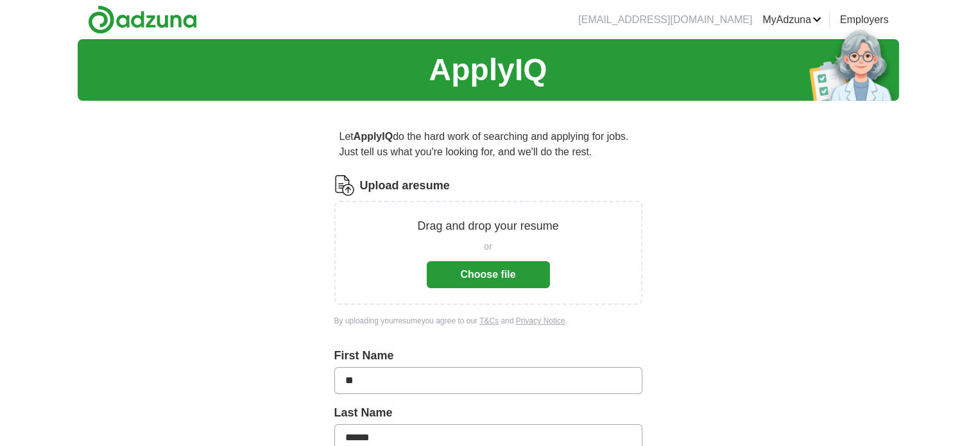
click at [494, 276] on button "Choose file" at bounding box center [488, 274] width 123 height 27
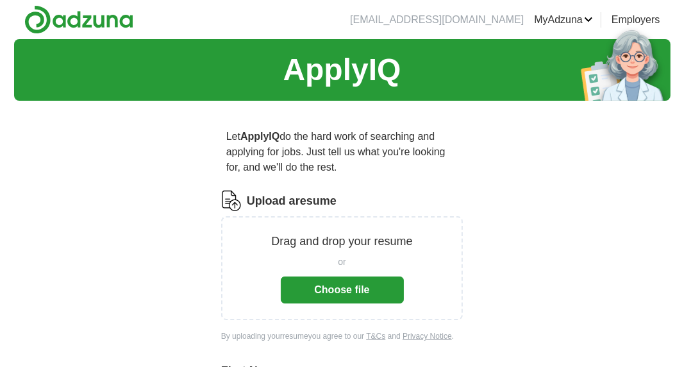
click at [152, 4] on header "[EMAIL_ADDRESS][DOMAIN_NAME] [GEOGRAPHIC_DATA] Alerts Favorites Resumes ApplyIQ…" at bounding box center [342, 19] width 657 height 39
click at [364, 286] on button "Choose file" at bounding box center [342, 289] width 123 height 27
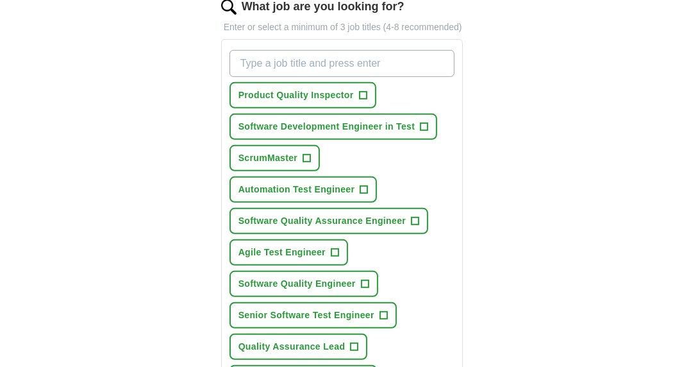
scroll to position [449, 0]
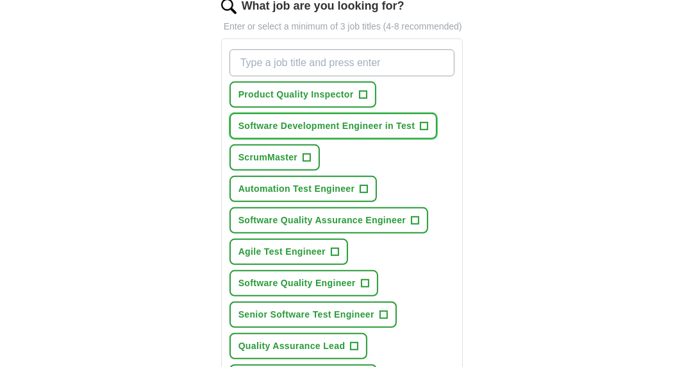
click at [428, 123] on span "+" at bounding box center [425, 126] width 8 height 10
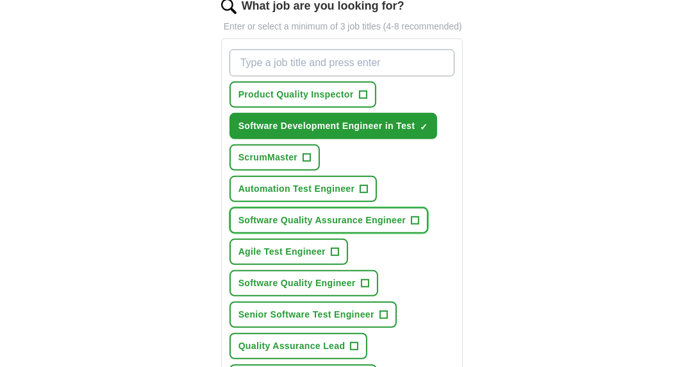
click at [416, 216] on span "+" at bounding box center [416, 221] width 8 height 10
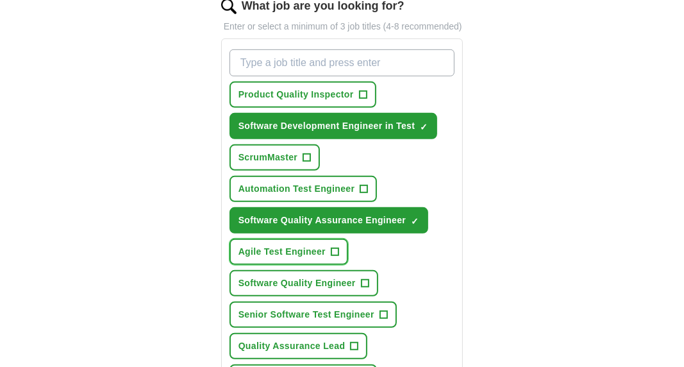
click at [332, 250] on span "+" at bounding box center [336, 252] width 8 height 10
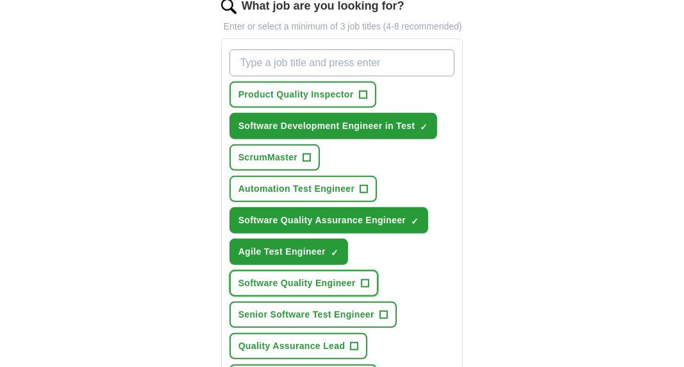
click at [363, 278] on span "+" at bounding box center [365, 283] width 8 height 10
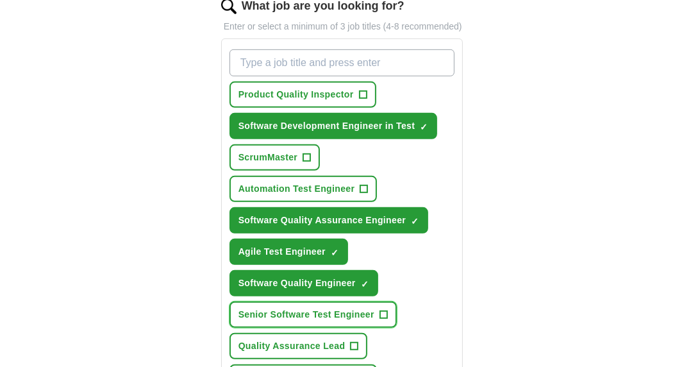
click at [385, 312] on span "+" at bounding box center [384, 315] width 8 height 10
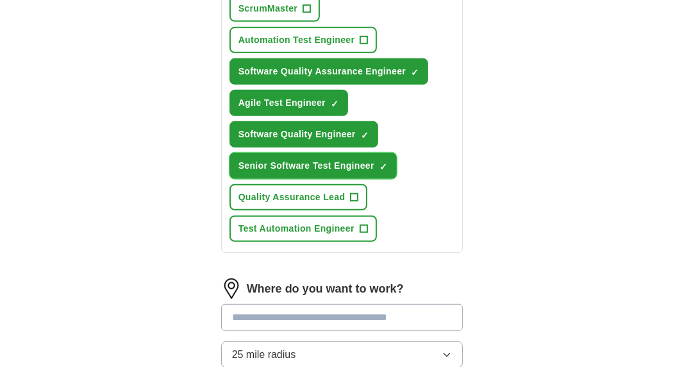
scroll to position [613, 0]
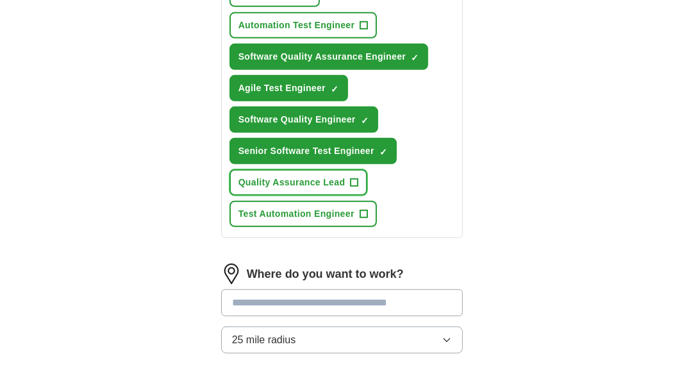
click at [356, 178] on span "+" at bounding box center [355, 183] width 8 height 10
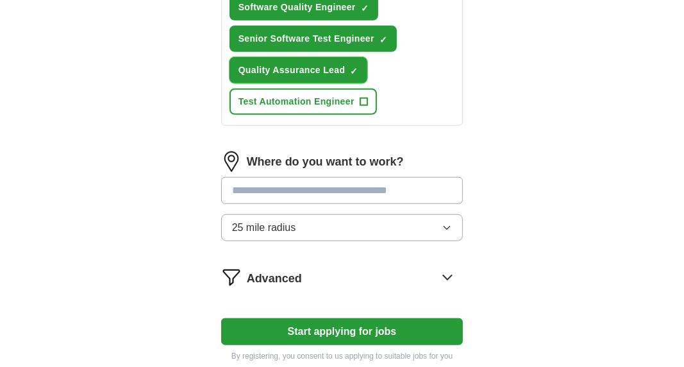
scroll to position [726, 0]
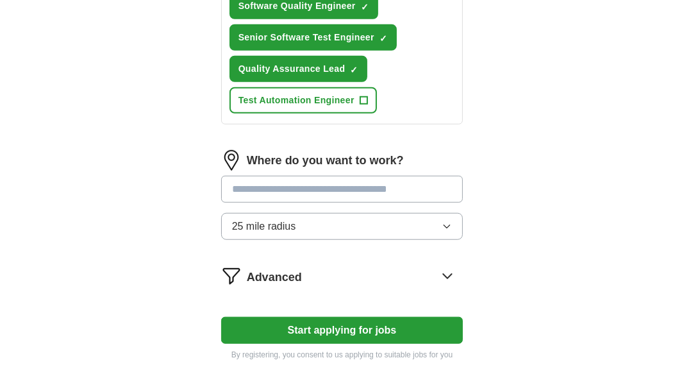
click at [387, 178] on input "text" at bounding box center [342, 189] width 242 height 27
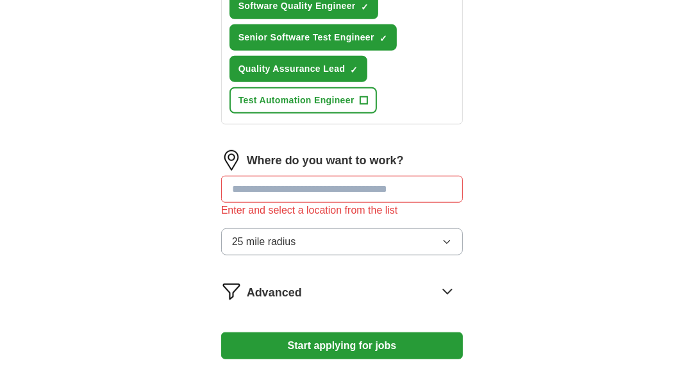
click at [449, 217] on div "Where do you want to work? Enter and select a location from the list 25 mile ra…" at bounding box center [342, 207] width 242 height 115
click at [419, 179] on input "text" at bounding box center [342, 189] width 242 height 27
type input "*******"
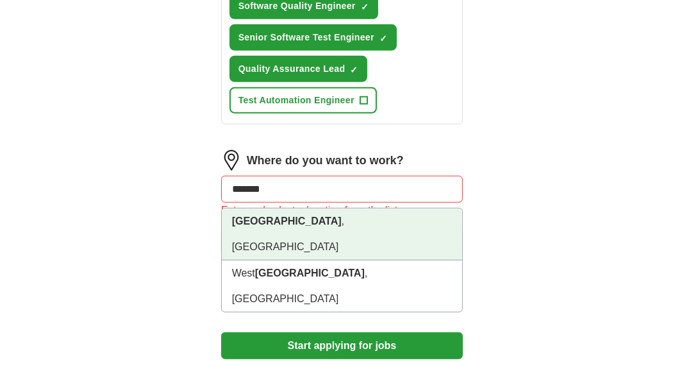
click at [399, 214] on li "[GEOGRAPHIC_DATA] , [GEOGRAPHIC_DATA]" at bounding box center [342, 234] width 241 height 52
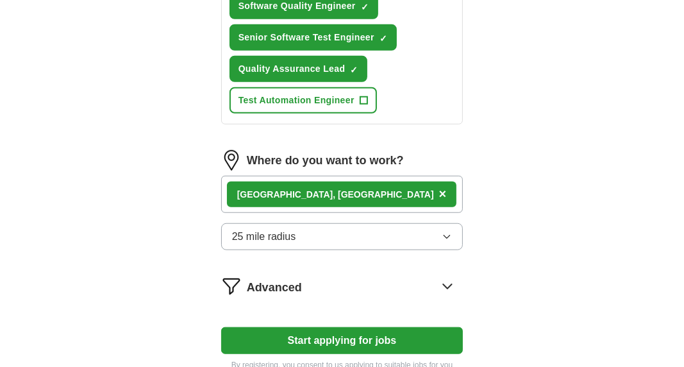
click at [451, 233] on icon "button" at bounding box center [447, 237] width 10 height 10
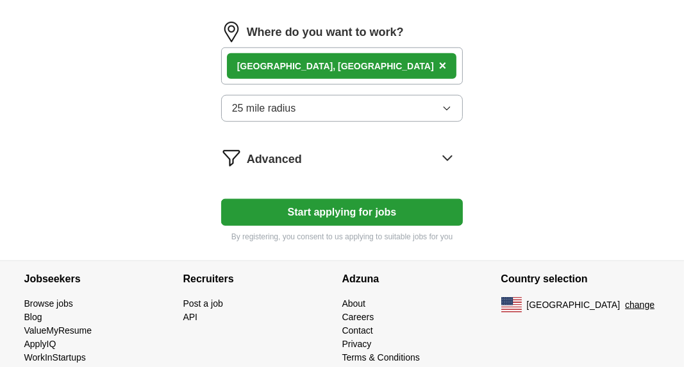
scroll to position [858, 0]
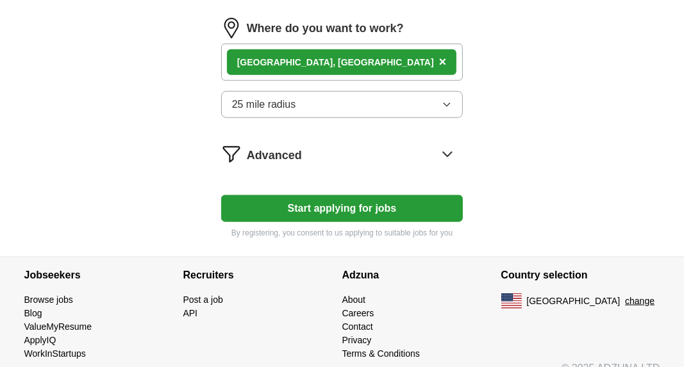
click at [453, 95] on button "25 mile radius" at bounding box center [342, 104] width 242 height 27
click at [439, 55] on span "×" at bounding box center [443, 62] width 8 height 14
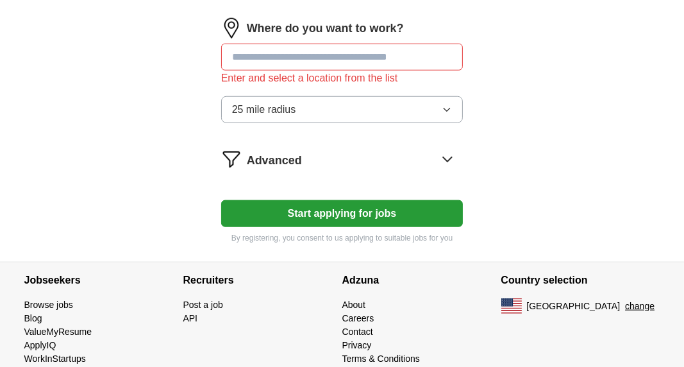
click at [452, 105] on icon "button" at bounding box center [447, 110] width 10 height 10
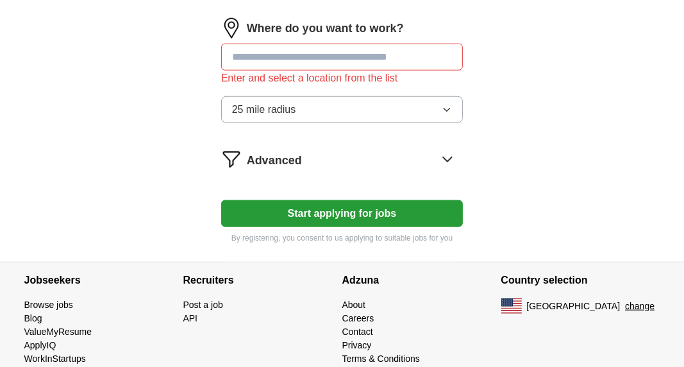
click at [452, 150] on icon at bounding box center [447, 159] width 21 height 21
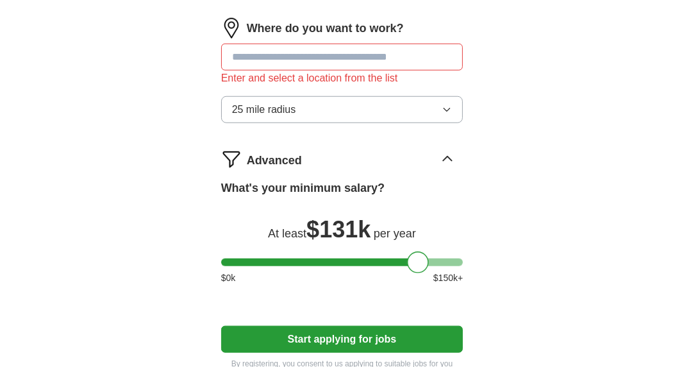
drag, startPoint x: 234, startPoint y: 253, endPoint x: 420, endPoint y: 251, distance: 186.0
click at [420, 251] on div at bounding box center [418, 262] width 22 height 22
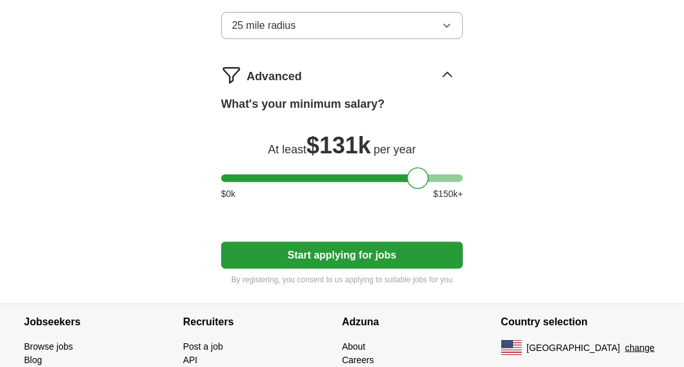
scroll to position [953, 0]
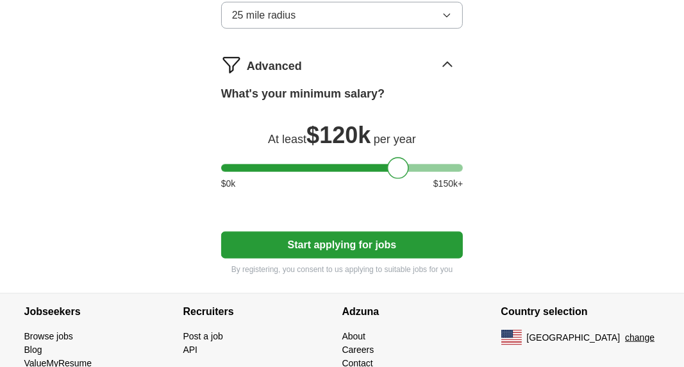
drag, startPoint x: 418, startPoint y: 153, endPoint x: 398, endPoint y: 156, distance: 19.4
click at [398, 157] on div at bounding box center [398, 168] width 22 height 22
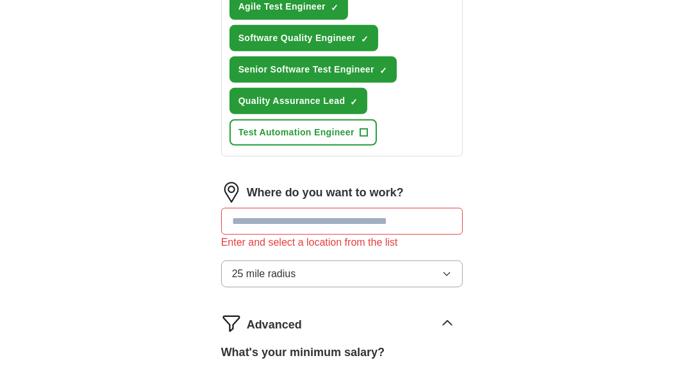
scroll to position [1001, 0]
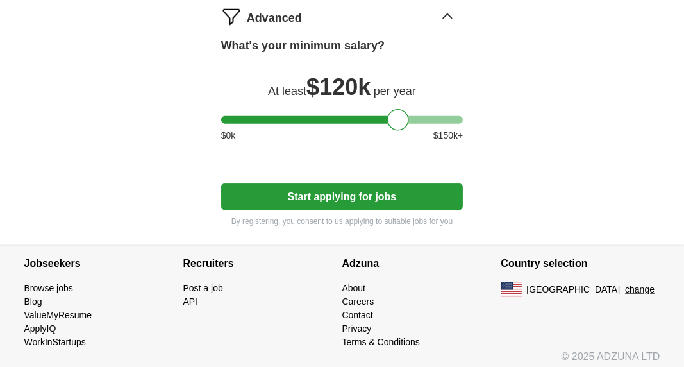
click at [403, 186] on button "Start applying for jobs" at bounding box center [342, 196] width 242 height 27
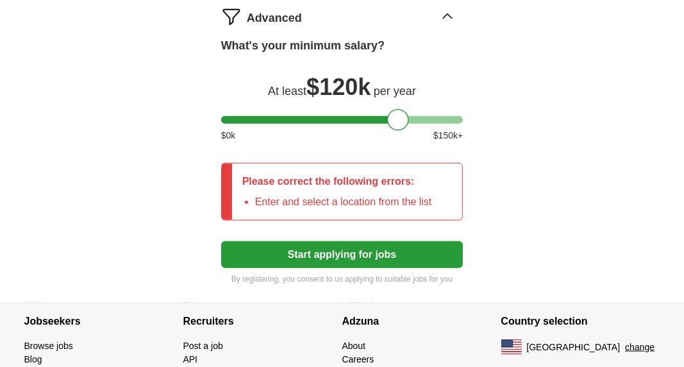
scroll to position [680, 0]
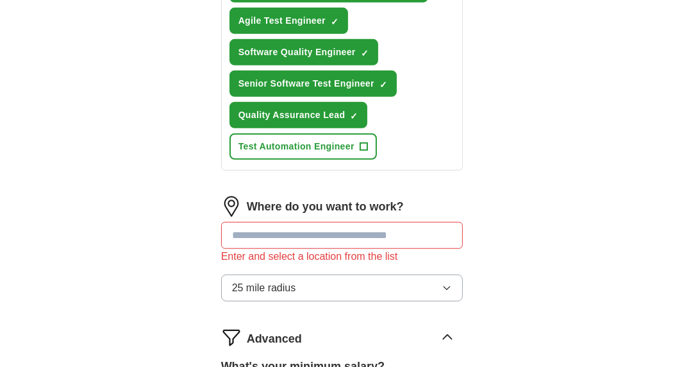
click at [375, 232] on input "text" at bounding box center [342, 235] width 242 height 27
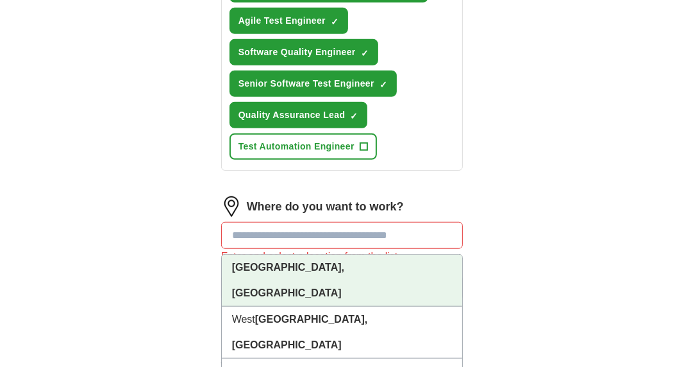
click at [368, 259] on li "[GEOGRAPHIC_DATA], [GEOGRAPHIC_DATA]" at bounding box center [342, 281] width 241 height 52
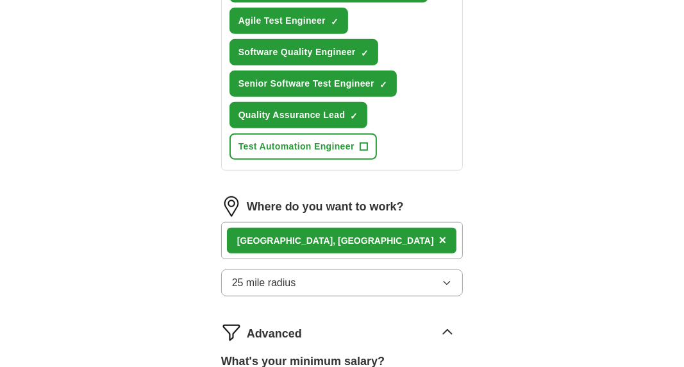
click at [448, 278] on icon "button" at bounding box center [447, 283] width 10 height 10
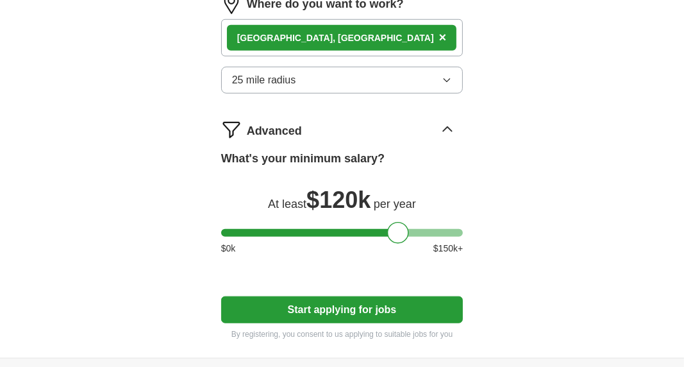
scroll to position [885, 0]
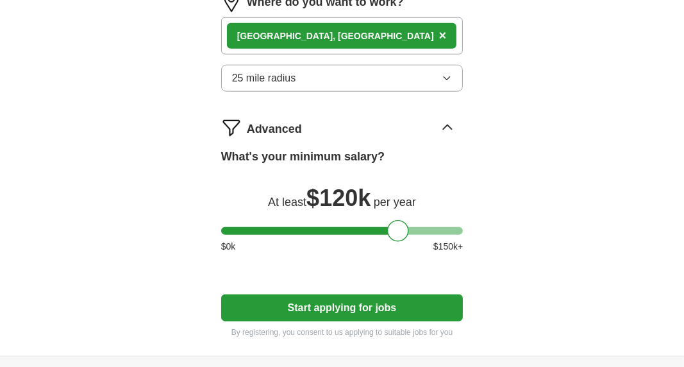
click at [441, 76] on button "25 mile radius" at bounding box center [342, 78] width 242 height 27
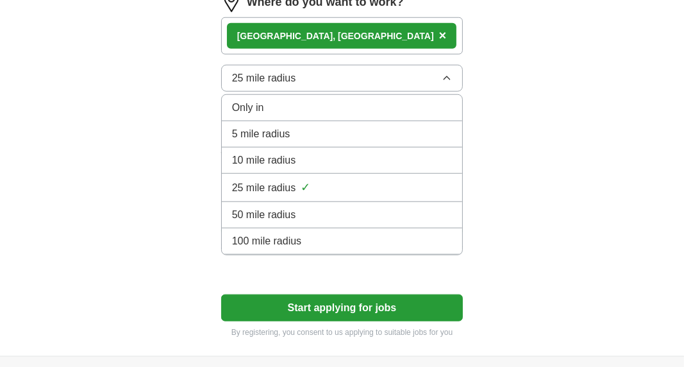
click at [407, 207] on div "50 mile radius" at bounding box center [342, 214] width 221 height 15
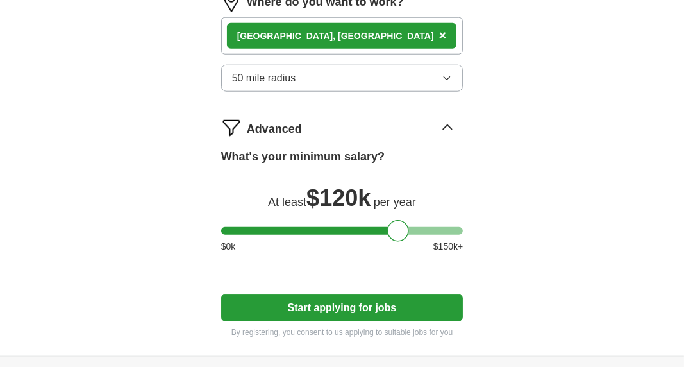
click at [370, 302] on button "Start applying for jobs" at bounding box center [342, 307] width 242 height 27
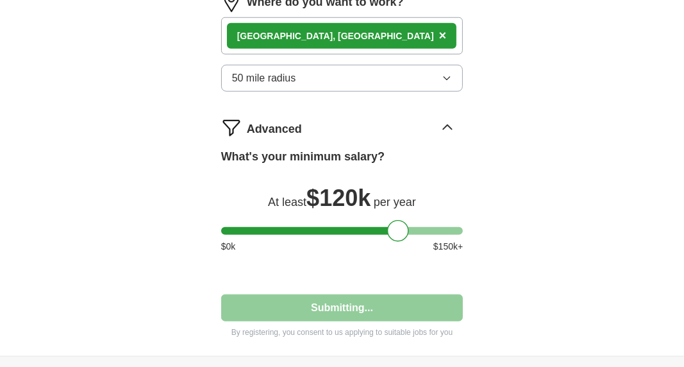
select select "**"
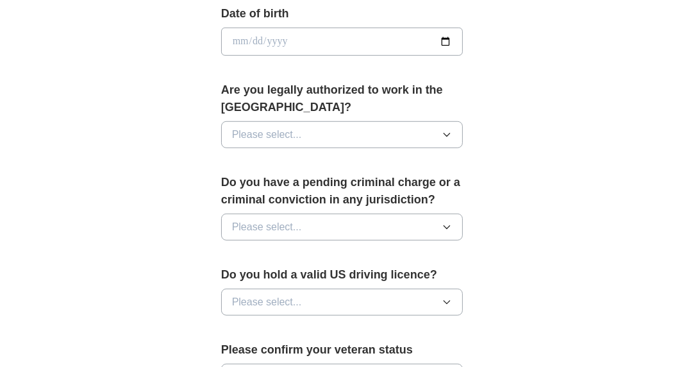
scroll to position [613, 0]
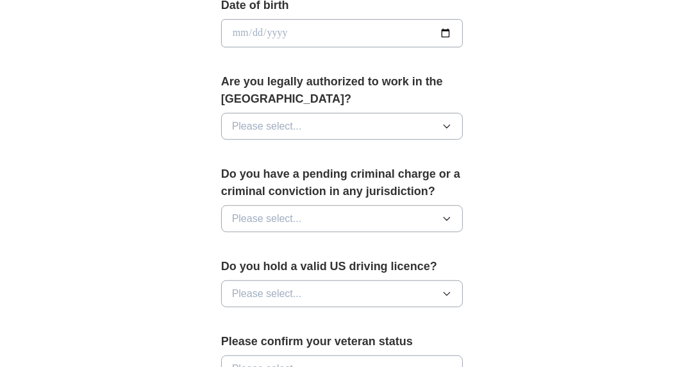
click at [452, 128] on button "Please select..." at bounding box center [342, 126] width 242 height 27
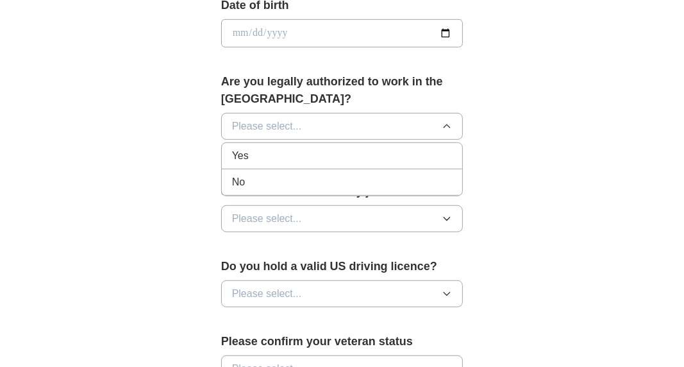
click at [444, 151] on div "Yes" at bounding box center [342, 155] width 221 height 15
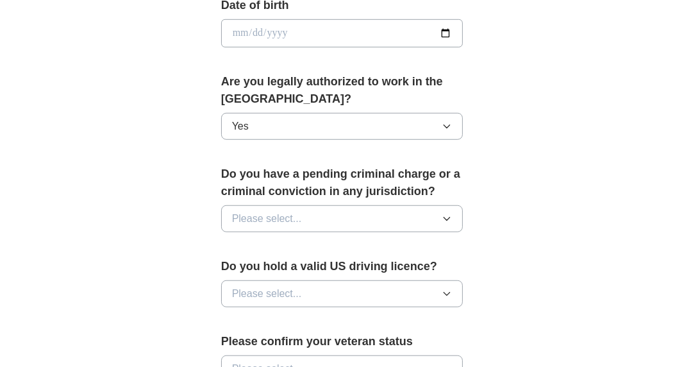
click at [435, 216] on button "Please select..." at bounding box center [342, 218] width 242 height 27
click at [423, 275] on div "No" at bounding box center [342, 274] width 221 height 15
click at [418, 291] on button "Please select..." at bounding box center [342, 293] width 242 height 27
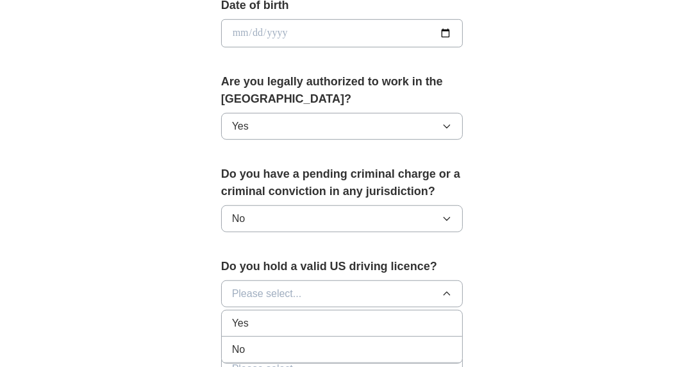
click at [416, 316] on div "Yes" at bounding box center [342, 323] width 221 height 15
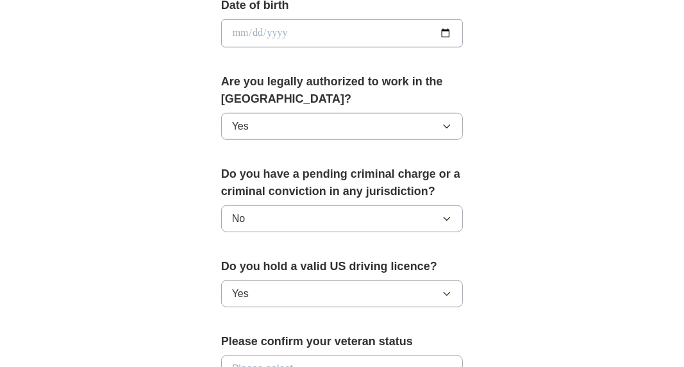
click at [569, 271] on div "**********" at bounding box center [342, 18] width 657 height 1184
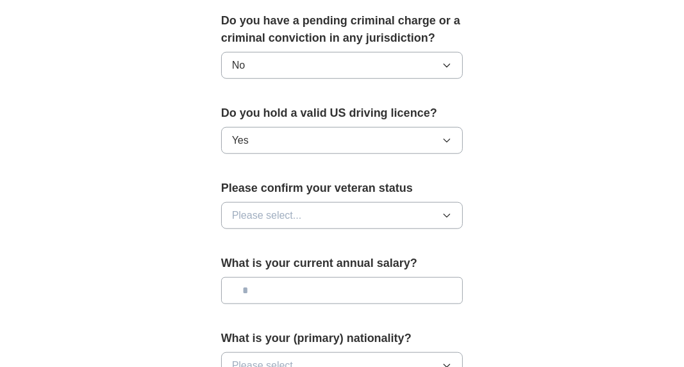
scroll to position [819, 0]
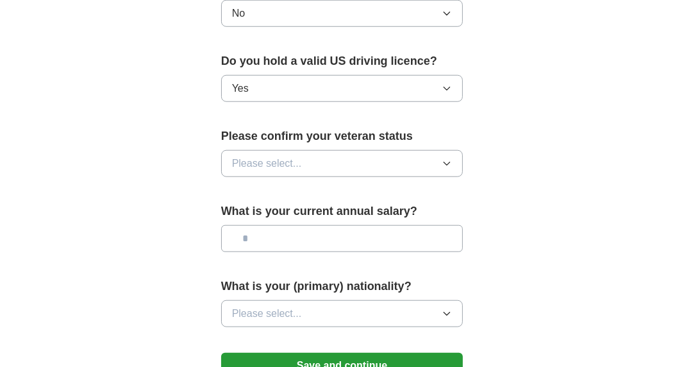
click at [373, 160] on button "Please select..." at bounding box center [342, 163] width 242 height 27
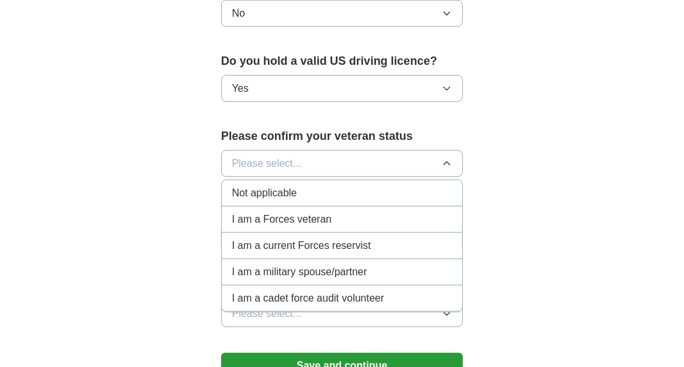
click at [369, 197] on div "Not applicable" at bounding box center [342, 192] width 221 height 15
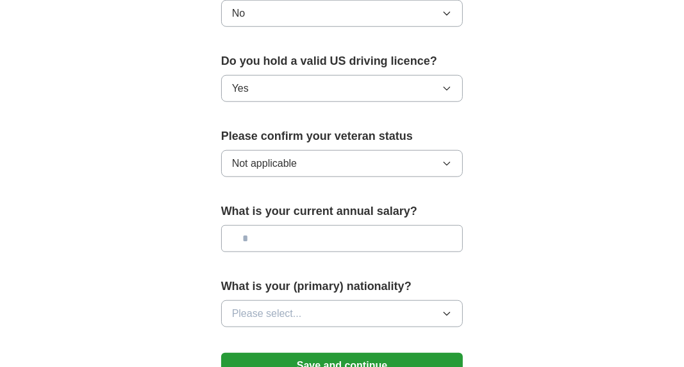
click at [436, 241] on input "text" at bounding box center [342, 238] width 242 height 27
type input "********"
click at [367, 314] on button "Please select..." at bounding box center [342, 313] width 242 height 27
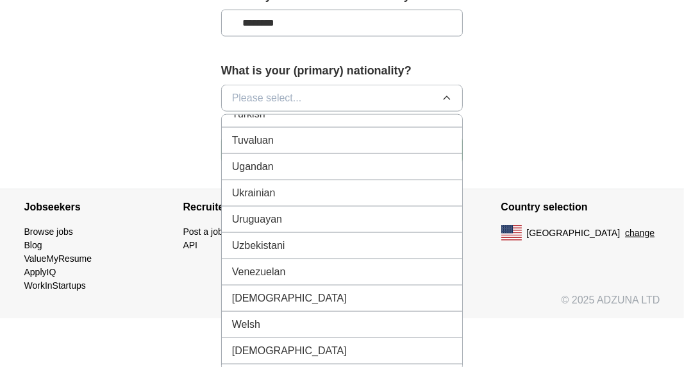
scroll to position [4796, 0]
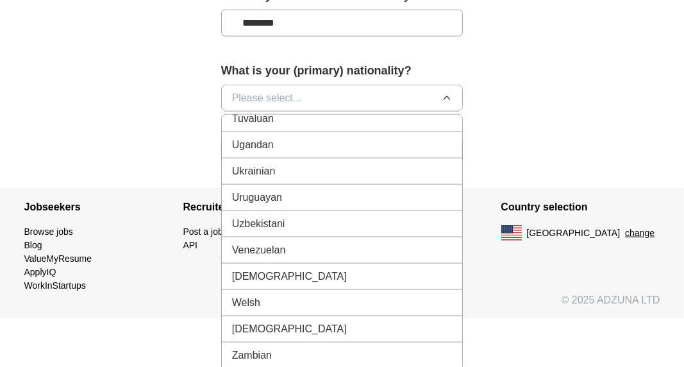
click at [423, 264] on li "[DEMOGRAPHIC_DATA]" at bounding box center [342, 277] width 241 height 26
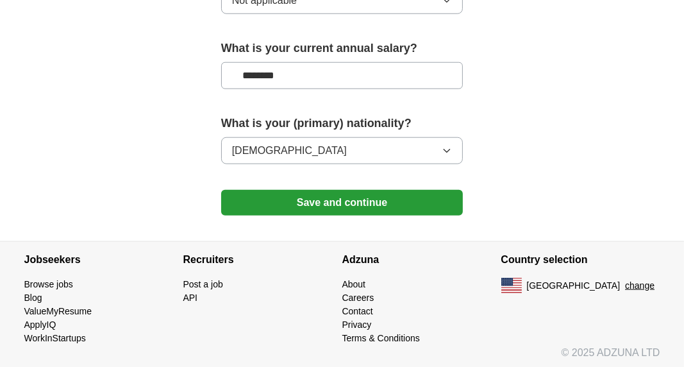
click at [416, 194] on button "Save and continue" at bounding box center [342, 203] width 242 height 26
